Goal: Task Accomplishment & Management: Use online tool/utility

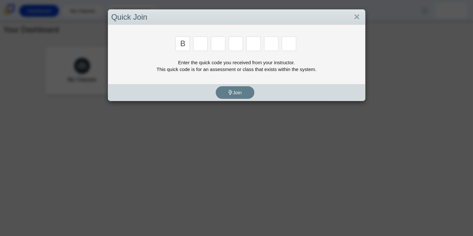
type input "b"
type input "w"
type input "8"
type input "w"
type input "z"
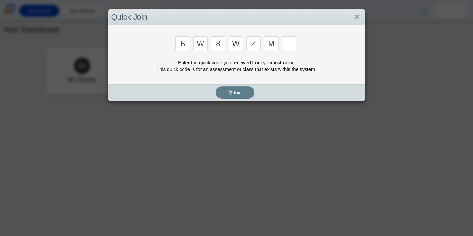
type input "m"
type input "v"
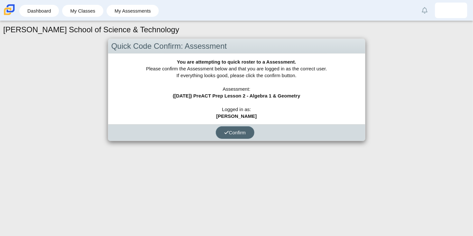
click at [241, 130] on span "Confirm" at bounding box center [235, 132] width 22 height 5
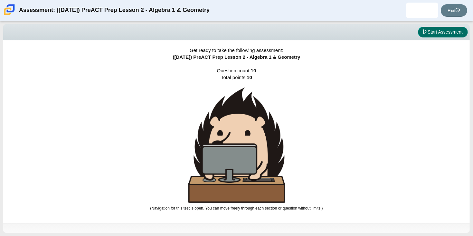
click at [439, 28] on button "Start Assessment" at bounding box center [443, 32] width 50 height 11
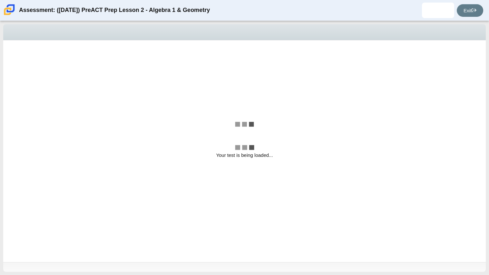
select select "bbf5d072-3e0b-44c4-9a12-6e7c9033f65b"
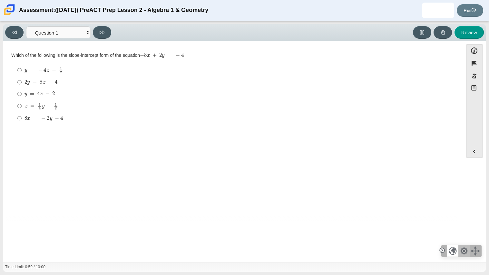
click at [465, 235] on div at bounding box center [463, 250] width 11 height 11
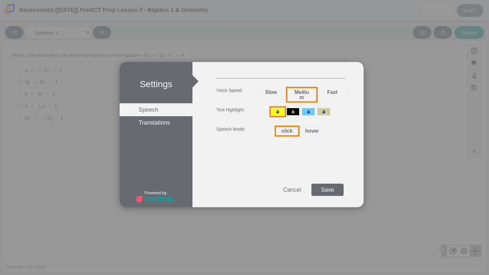
click at [289, 189] on div "Cancel" at bounding box center [292, 189] width 32 height 12
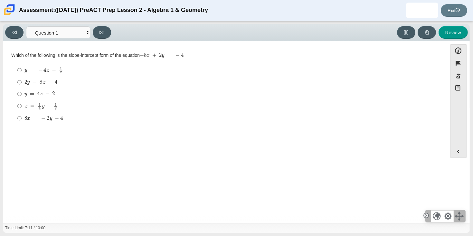
click at [51, 81] on mjx-c "Assessment items" at bounding box center [50, 82] width 4 height 4
click at [22, 81] on input "2 y = 8 x − 4 2 y = 8 x − 4" at bounding box center [19, 82] width 4 height 12
radio input "true"
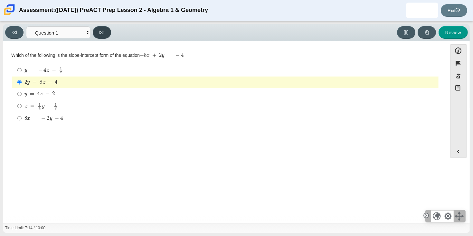
click at [99, 31] on button at bounding box center [102, 32] width 18 height 13
select select "ed62e223-81bd-4cbf-ab48-ab975844bd1f"
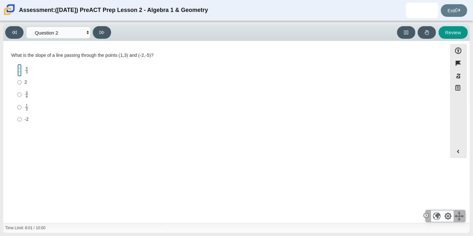
click at [17, 72] on input "8 3 8 thirds" at bounding box center [19, 70] width 4 height 13
radio input "true"
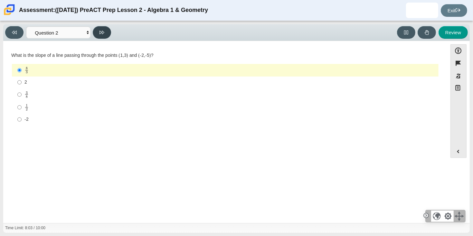
click at [106, 29] on button at bounding box center [102, 32] width 18 height 13
select select "97f4f5fa-a52e-4fed-af51-565bfcdf47cb"
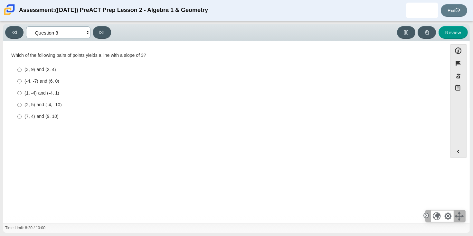
click at [84, 32] on select "Questions Question 1 Question 2 Question 3 Question 4 Question 5 Question 6 Que…" at bounding box center [58, 32] width 64 height 12
click at [88, 31] on select "Questions Question 1 Question 2 Question 3 Question 4 Question 5 Question 6 Que…" at bounding box center [58, 32] width 64 height 12
click at [16, 118] on label "(7, 4) and (9, 10) (7, 4) and (9, 10)" at bounding box center [226, 117] width 426 height 12
click at [17, 118] on input "(7, 4) and (9, 10) (7, 4) and (9, 10)" at bounding box center [19, 117] width 4 height 12
radio input "true"
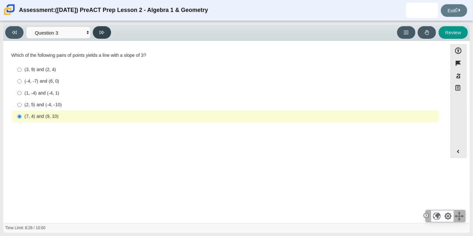
click at [96, 33] on button at bounding box center [102, 32] width 18 height 13
select select "89427bb7-e313-4f00-988f-8b8255897029"
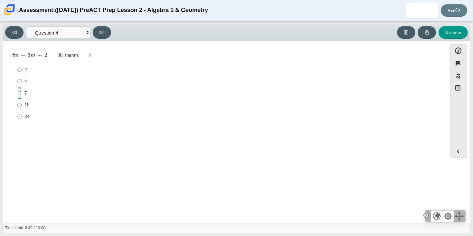
click at [21, 92] on input "7 7" at bounding box center [19, 93] width 4 height 12
radio input "true"
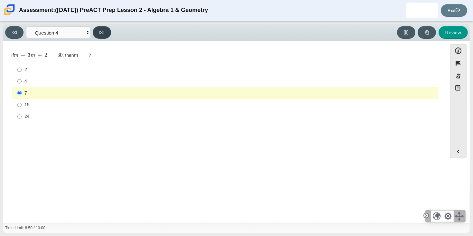
click at [101, 32] on icon at bounding box center [102, 32] width 5 height 5
select select "489dcffd-4e6a-49cf-a9d6-ad1d4a911a4e"
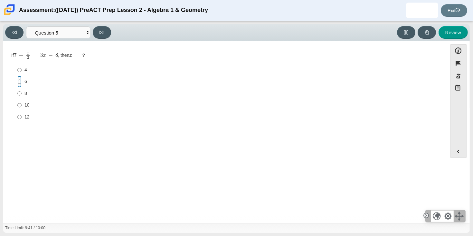
click at [18, 79] on input "6 6" at bounding box center [19, 82] width 4 height 12
radio input "true"
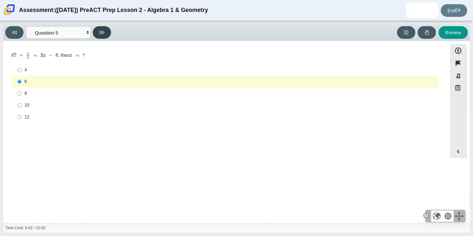
click at [96, 34] on button at bounding box center [102, 32] width 18 height 13
select select "210571de-36a6-4d8e-a361-ceff8ef801dc"
